Goal: Transaction & Acquisition: Subscribe to service/newsletter

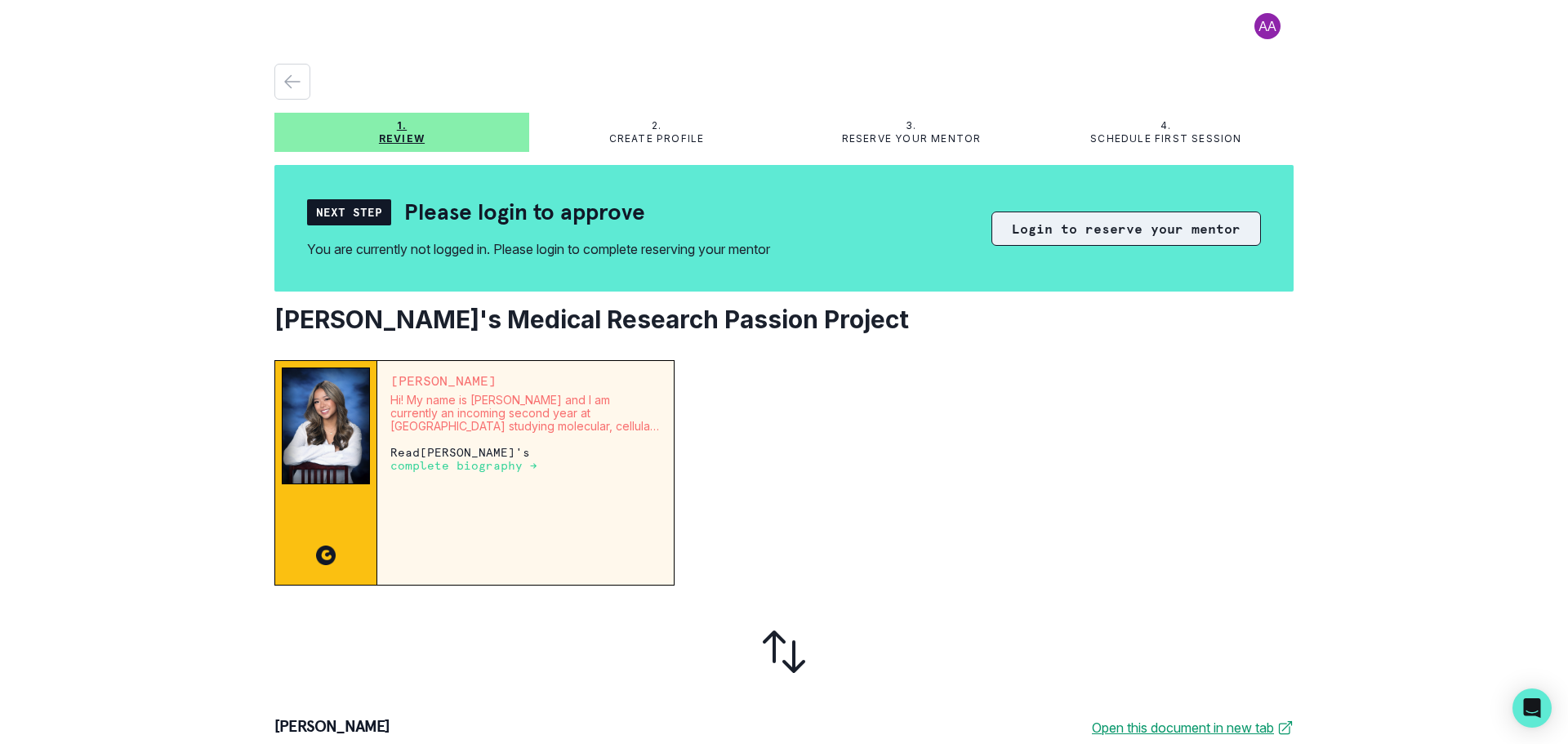
click at [1092, 230] on button "Login to reserve your mentor" at bounding box center [1126, 229] width 270 height 35
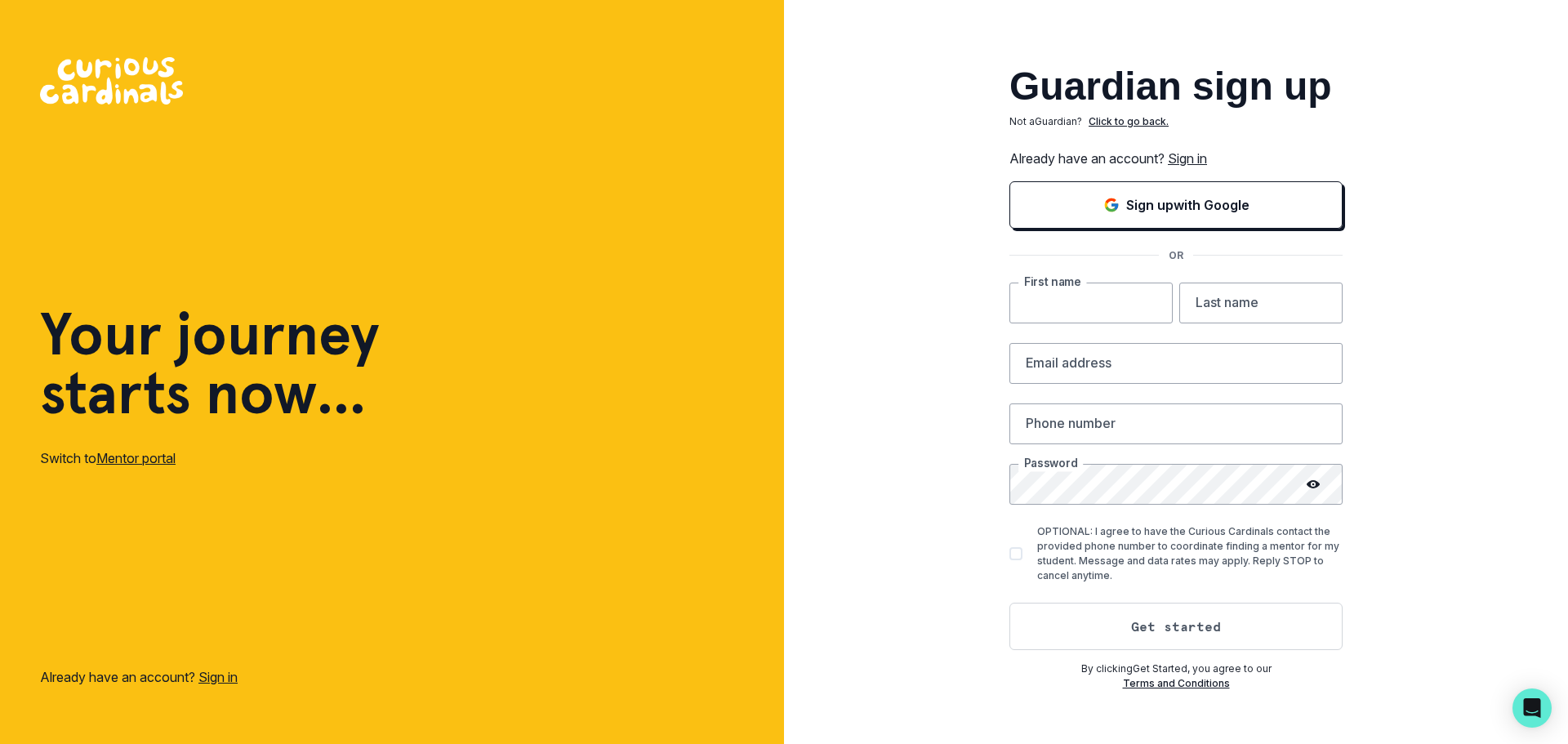
click at [1072, 300] on input "text" at bounding box center [1091, 303] width 164 height 41
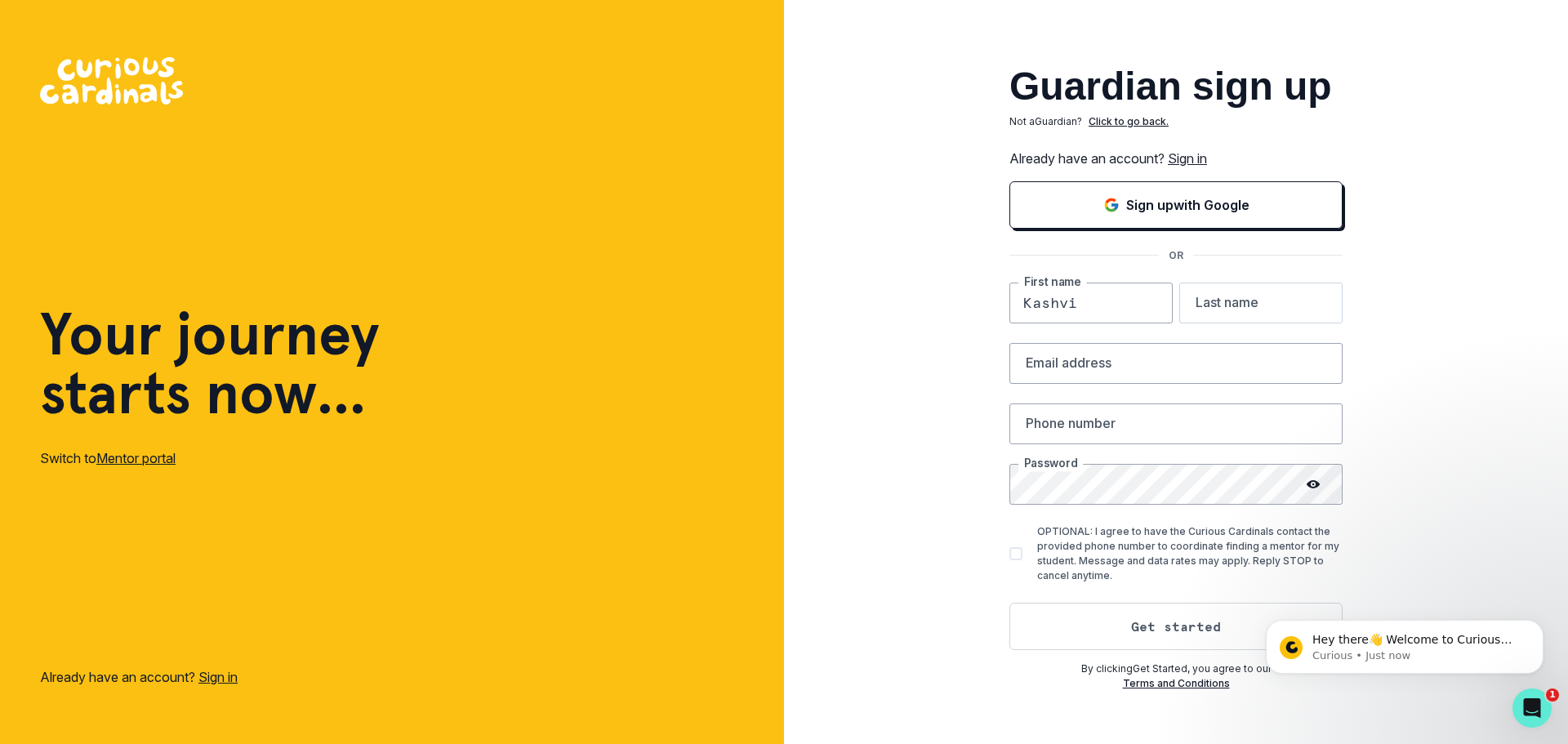
type input "Kashvi"
click at [1240, 301] on input "text" at bounding box center [1260, 303] width 164 height 41
click at [1203, 305] on input "rai" at bounding box center [1260, 303] width 164 height 41
type input "Rai"
click at [1078, 365] on input "email" at bounding box center [1176, 363] width 333 height 41
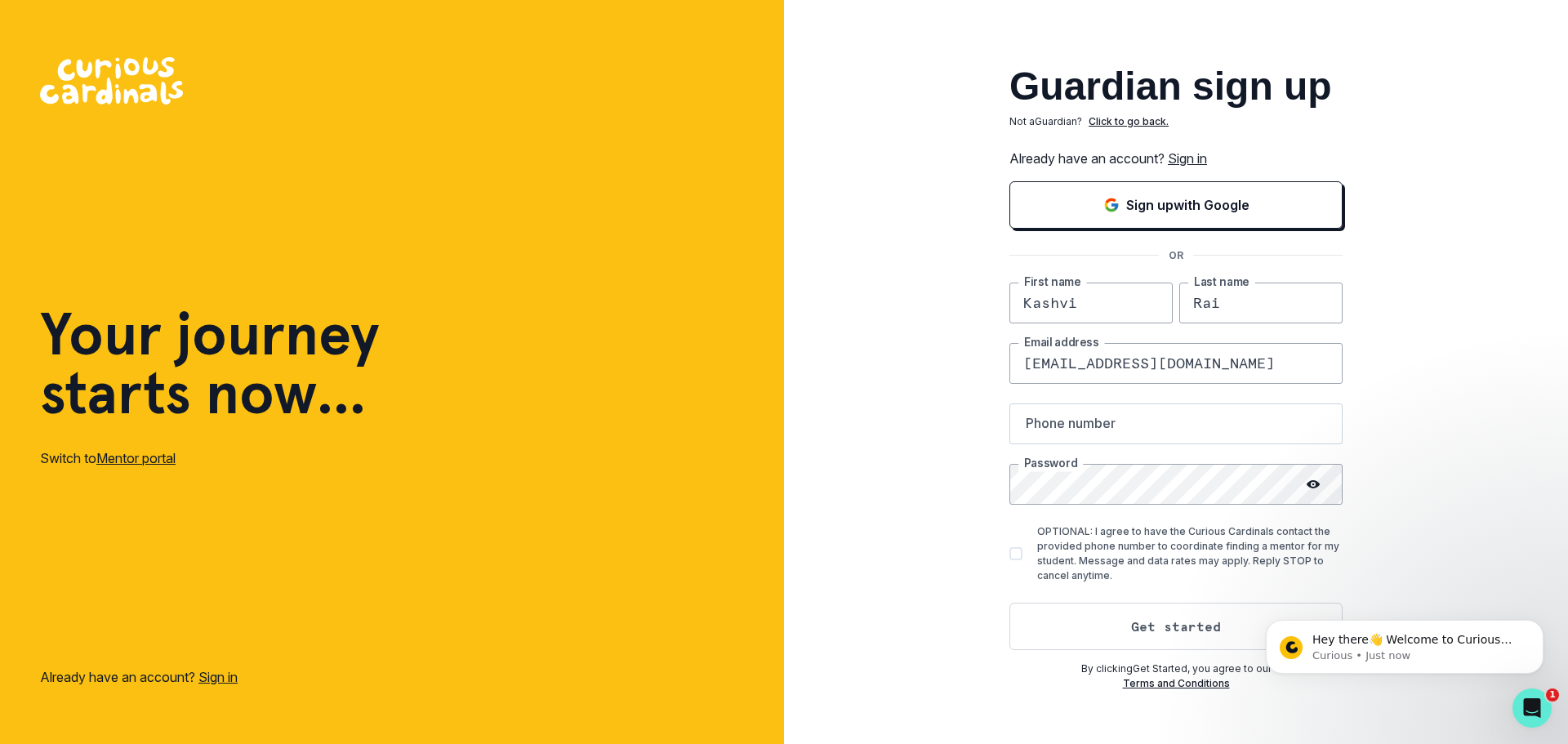
type input "[EMAIL_ADDRESS][DOMAIN_NAME]"
click at [1090, 426] on input "text" at bounding box center [1176, 424] width 333 height 41
type input "[PHONE_NUMBER]"
click at [1312, 483] on icon at bounding box center [1313, 484] width 13 height 13
click at [1413, 551] on div "Guardian sign up Not a Guardian ? Click to go back. Already have an account? Si…" at bounding box center [1175, 372] width 784 height 744
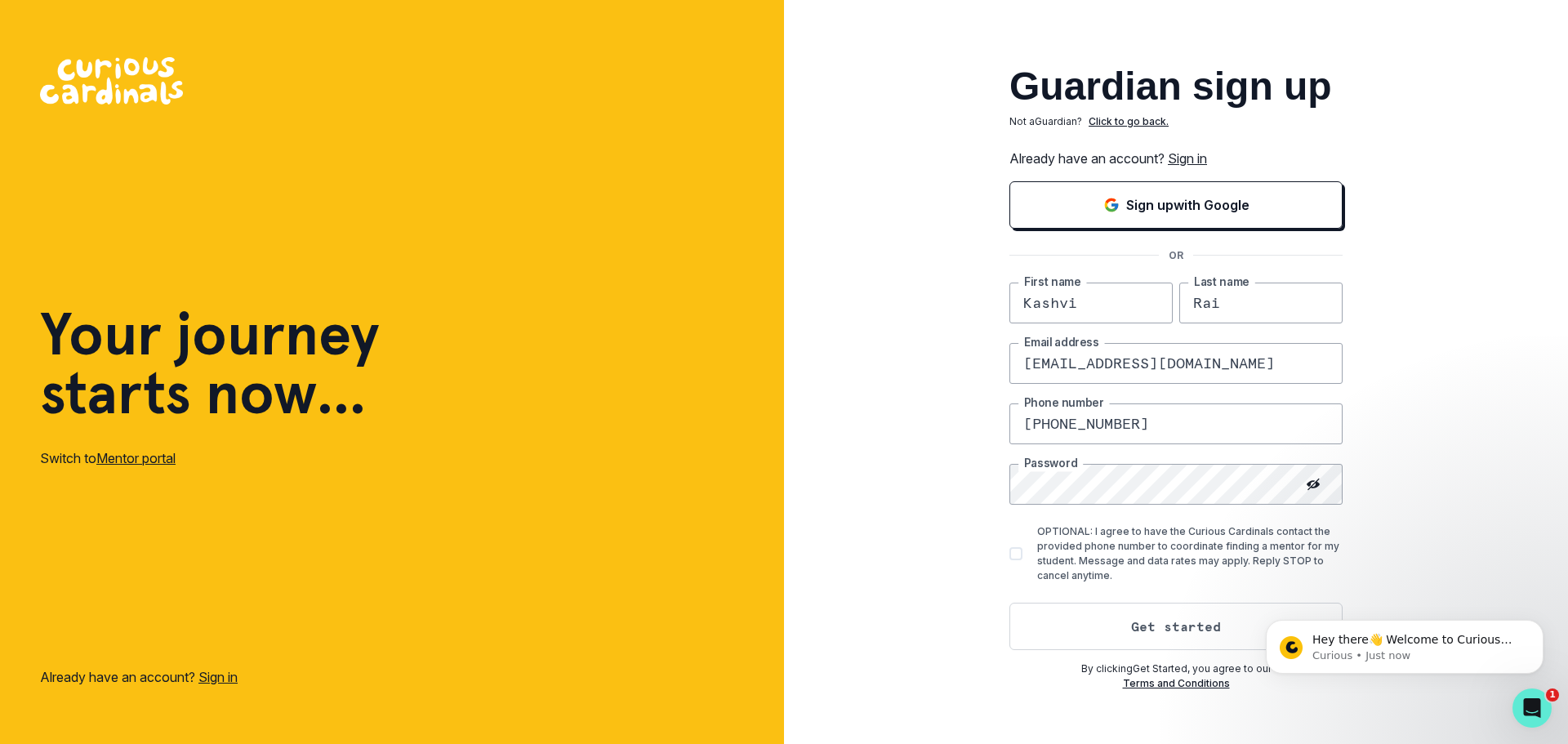
click at [1011, 552] on span at bounding box center [1016, 553] width 13 height 13
click at [1010, 552] on input "OPTIONAL: I agree to have the Curious Cardinals contact the provided phone numb…" at bounding box center [1009, 552] width 1 height 1
checkbox input "true"
click at [1121, 308] on input "Kashvi" at bounding box center [1091, 303] width 164 height 41
type input "K"
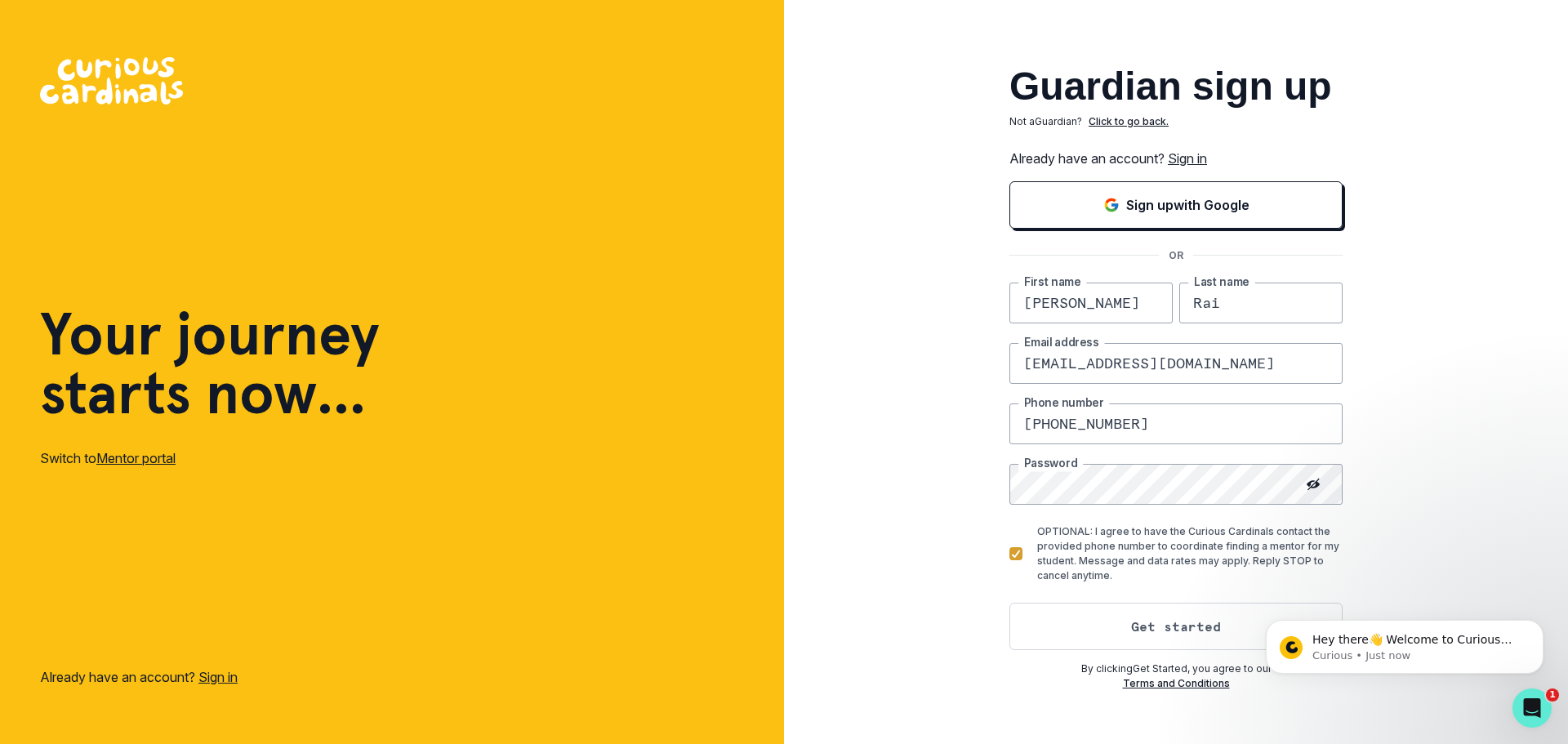
click at [1032, 303] on input "[PERSON_NAME]" at bounding box center [1091, 303] width 164 height 41
type input "[PERSON_NAME]"
click at [1217, 366] on input "[EMAIL_ADDRESS][DOMAIN_NAME]" at bounding box center [1176, 363] width 333 height 41
type input "t"
click at [1120, 362] on input "[DOMAIN_NAME]" at bounding box center [1176, 363] width 333 height 41
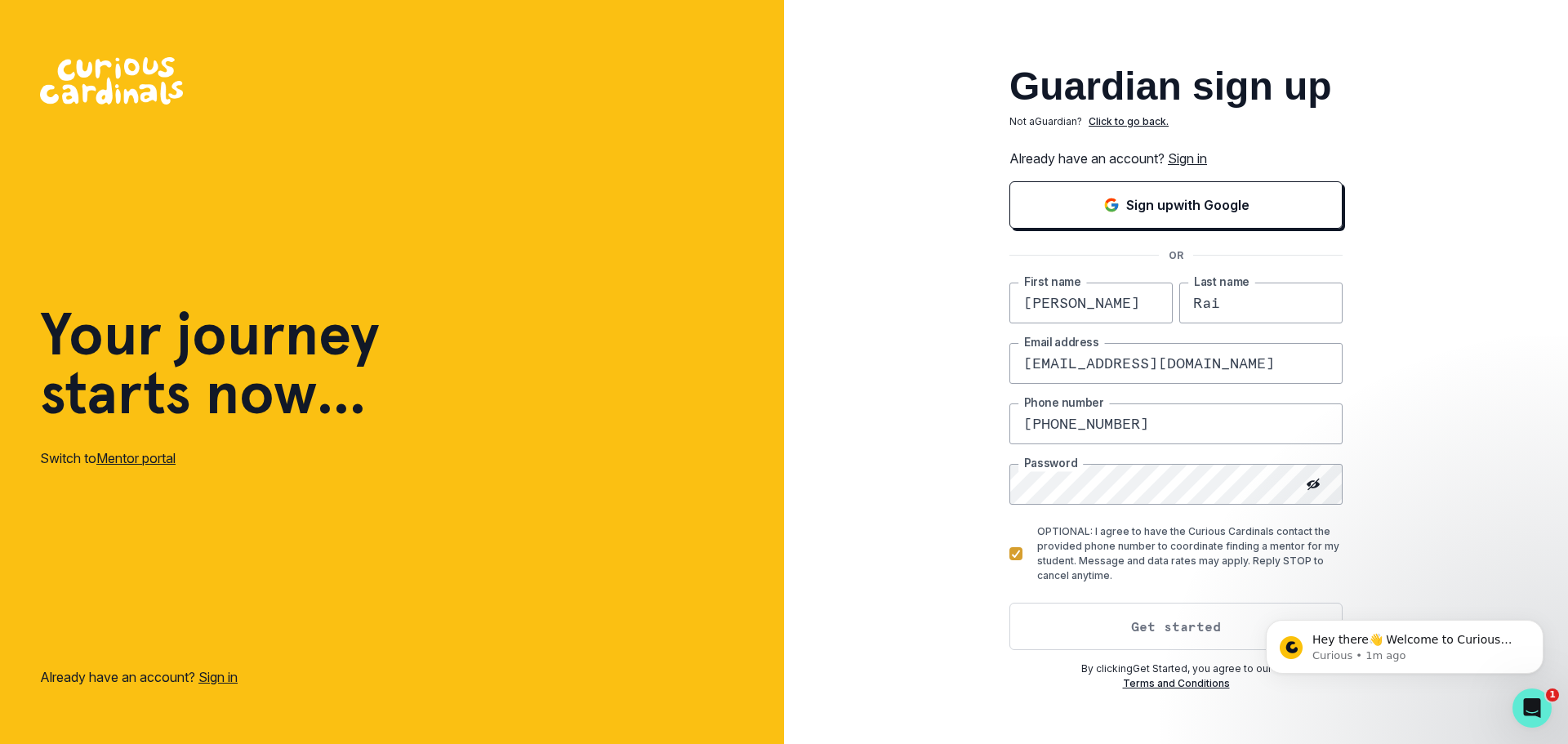
type input "[EMAIL_ADDRESS][DOMAIN_NAME]"
click at [1085, 616] on button "Get started" at bounding box center [1176, 626] width 333 height 48
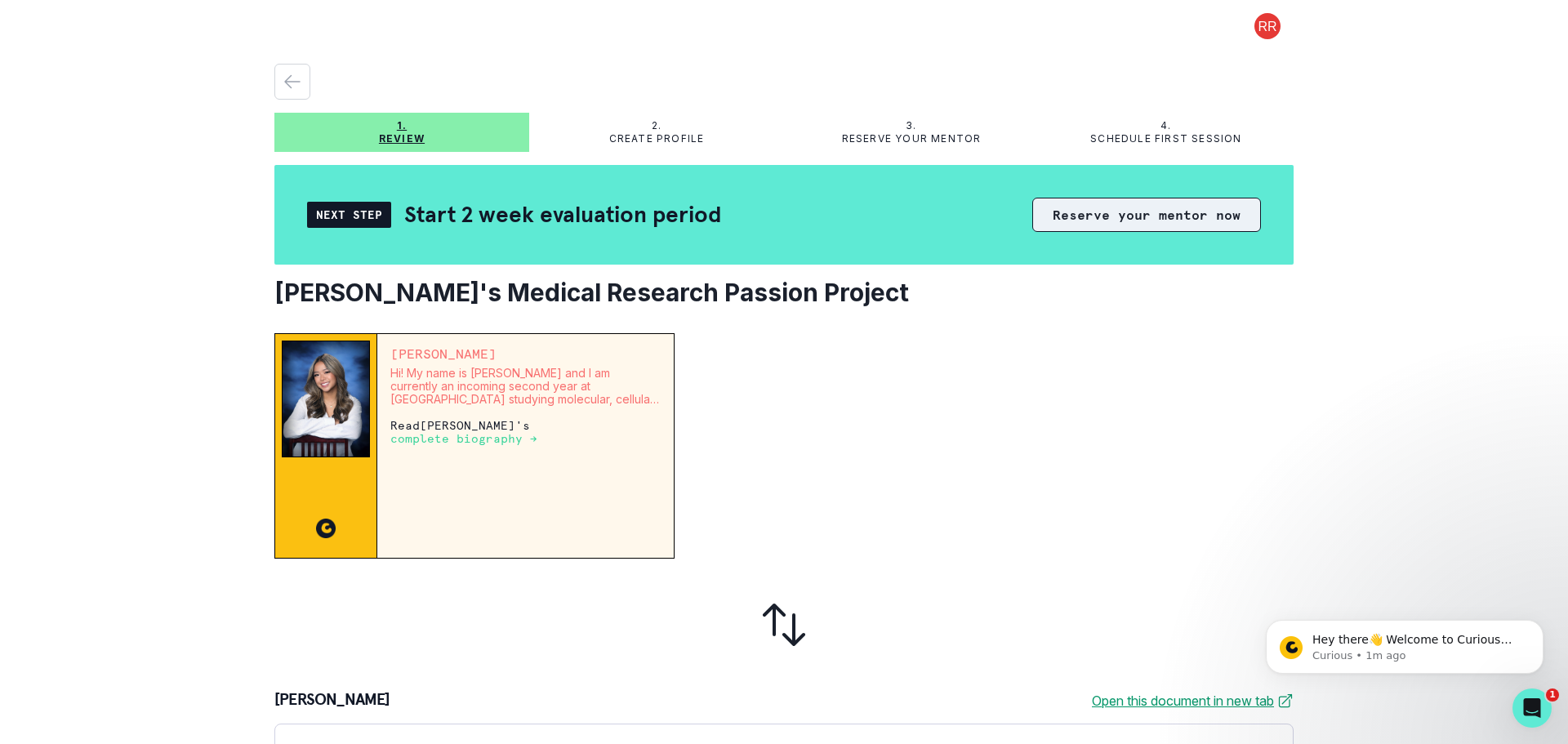
click at [1140, 221] on button "Reserve your mentor now" at bounding box center [1146, 215] width 229 height 35
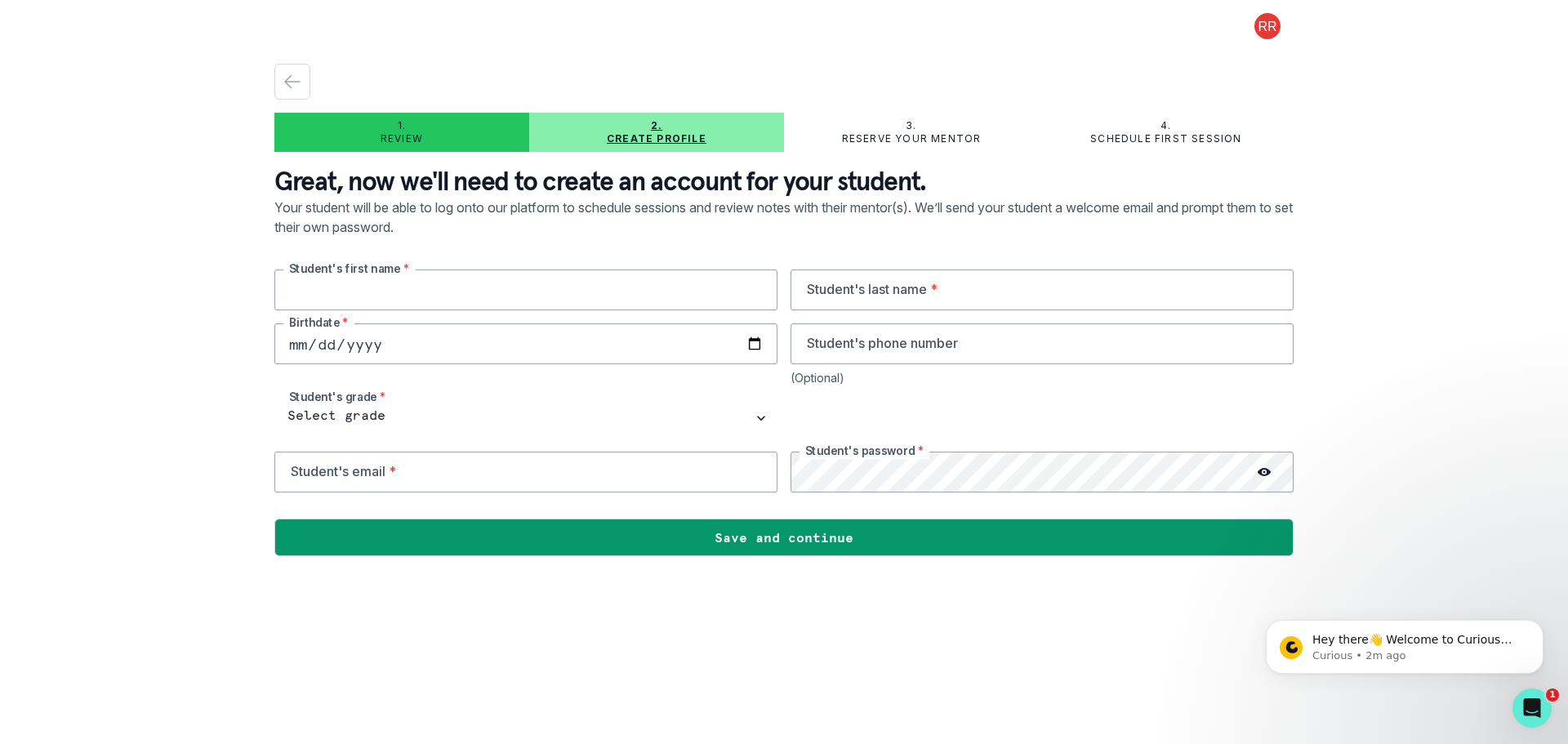
click at [456, 297] on input "text" at bounding box center [526, 290] width 503 height 41
type input "Kashvi"
click at [847, 287] on input "text" at bounding box center [1042, 290] width 503 height 41
type input "Rai"
type input "[DATE]"
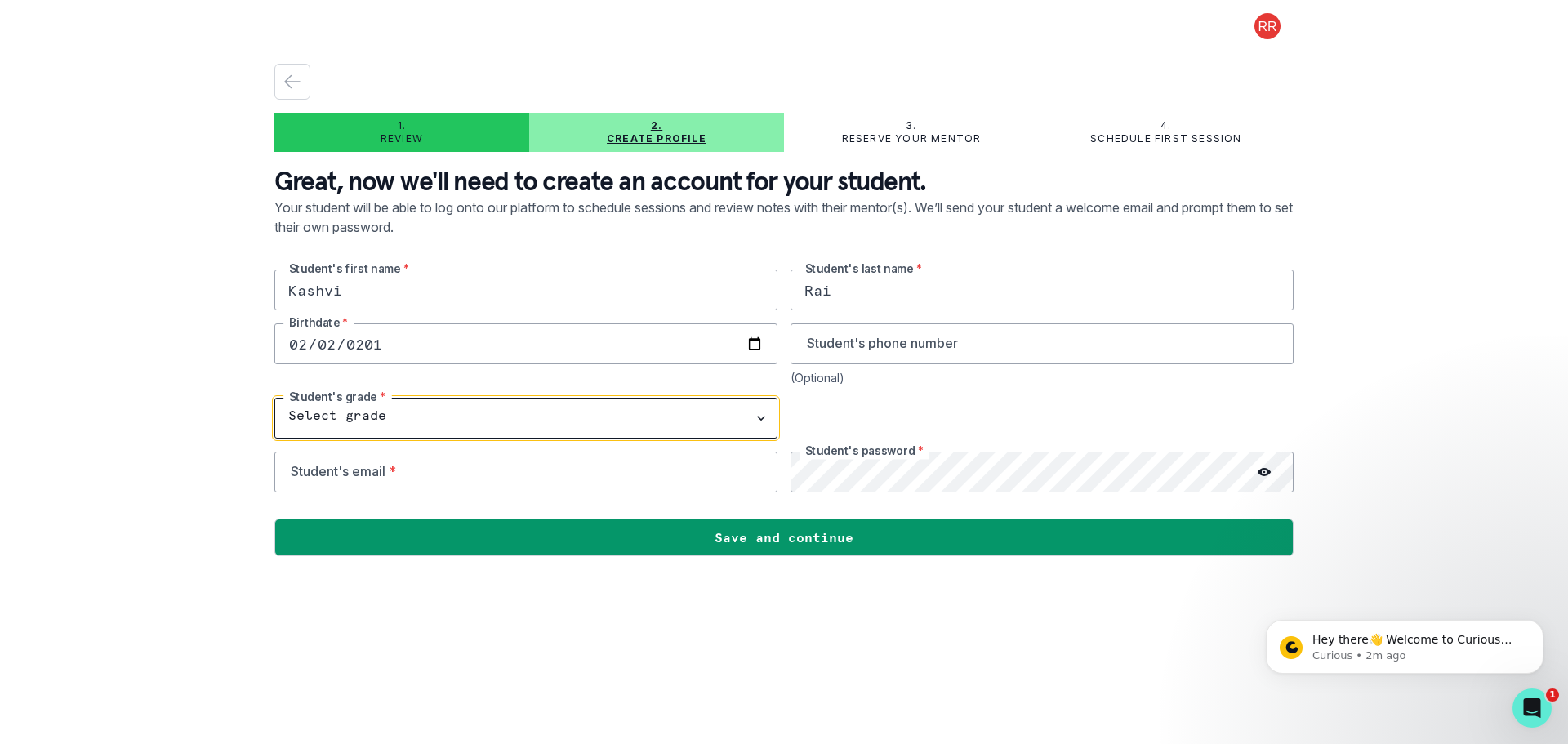
click at [756, 416] on select "Select grade 1st Grade 2nd Grade 3rd Grade 4th Grade 5th Grade 6th Grade 7th Gr…" at bounding box center [526, 418] width 503 height 41
select select "10th Grade"
click at [275, 398] on select "Select grade 1st Grade 2nd Grade 3rd Grade 4th Grade 5th Grade 6th Grade 7th Gr…" at bounding box center [526, 418] width 503 height 41
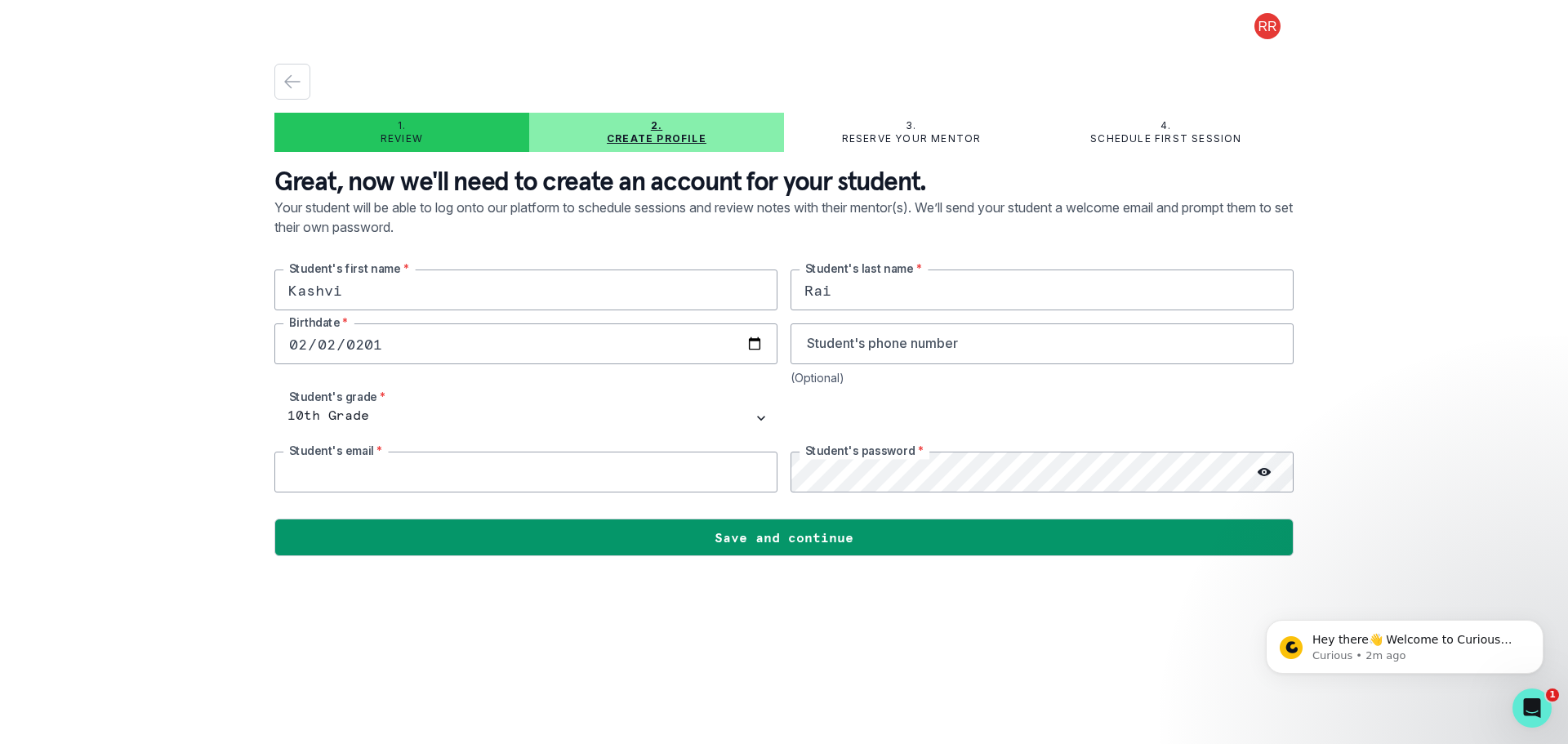
click at [420, 479] on input "email" at bounding box center [526, 472] width 503 height 41
type input "[EMAIL_ADDRESS][DOMAIN_NAME]"
click at [1267, 469] on icon at bounding box center [1265, 472] width 13 height 8
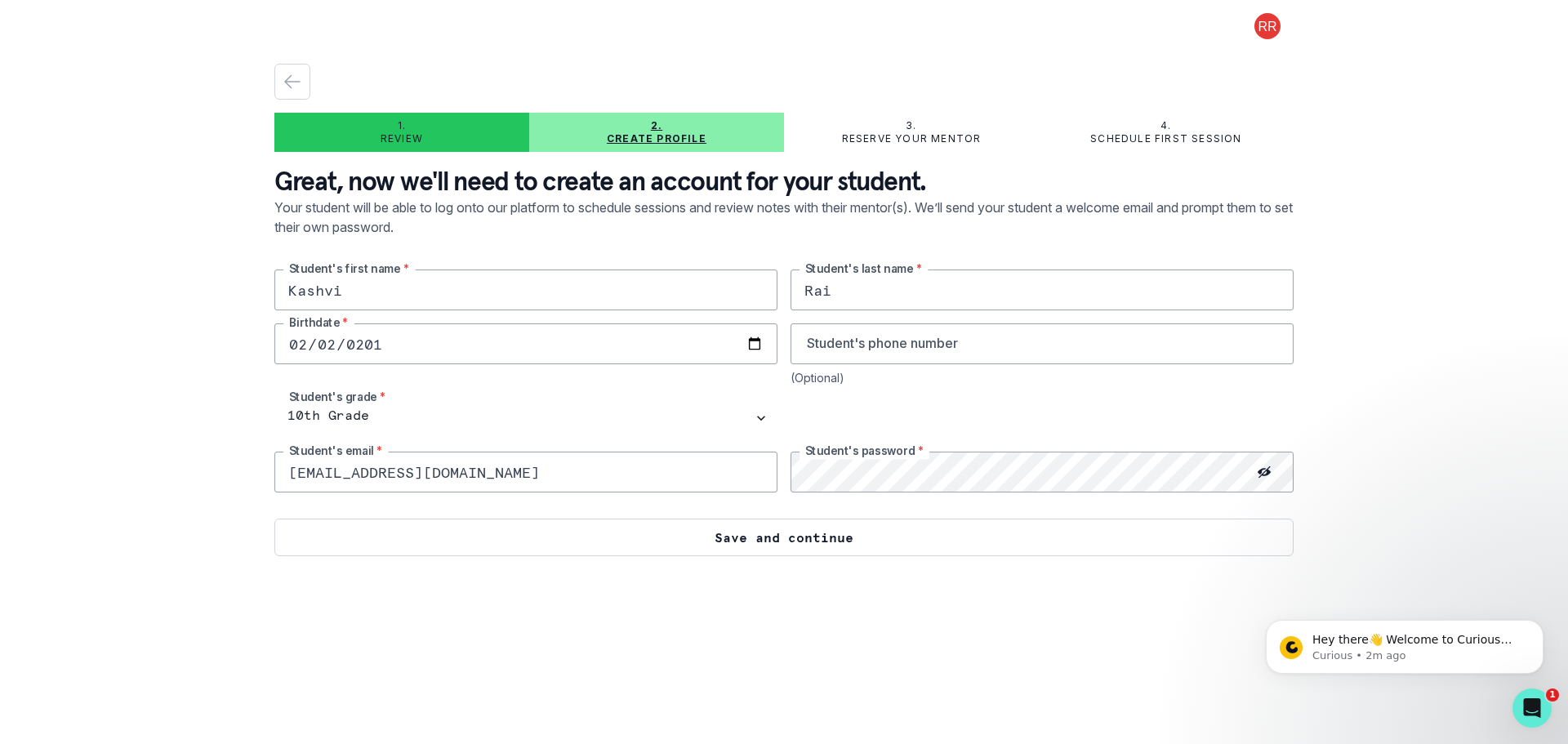
click at [839, 540] on button "Save and continue" at bounding box center [784, 538] width 1020 height 38
